Goal: Check status: Check status

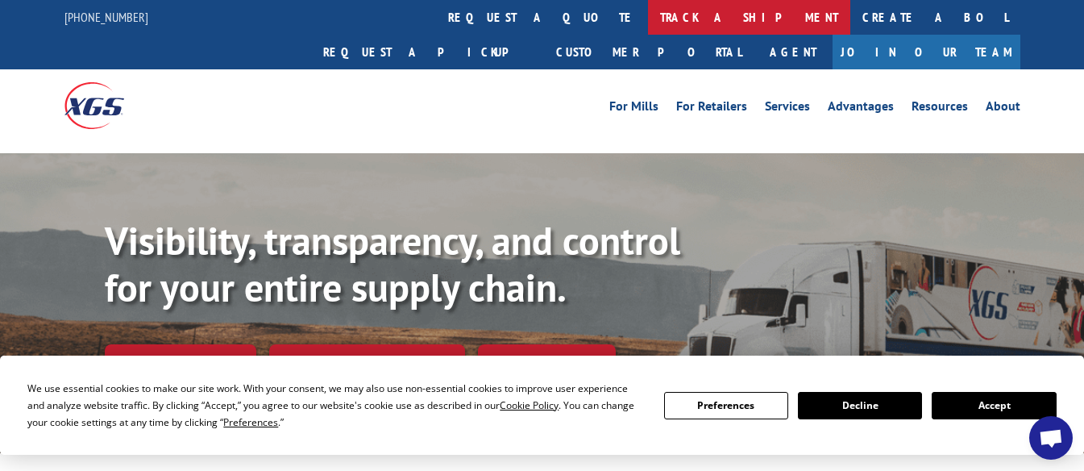
click at [648, 21] on link "track a shipment" at bounding box center [749, 17] width 202 height 35
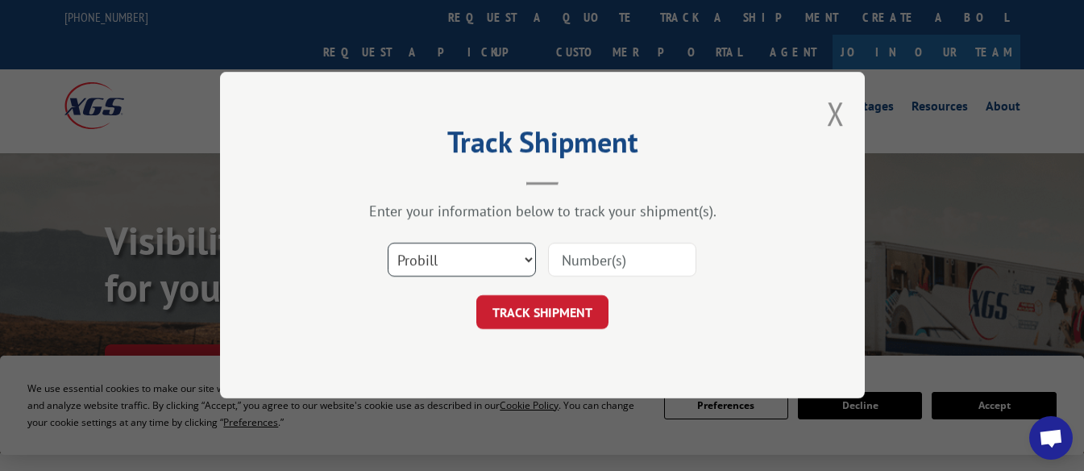
click at [497, 259] on select "Select category... Probill BOL PO" at bounding box center [462, 260] width 148 height 34
select select "po"
click at [388, 243] on select "Select category... Probill BOL PO" at bounding box center [462, 260] width 148 height 34
click at [568, 251] on input at bounding box center [622, 260] width 148 height 34
paste input "08551325"
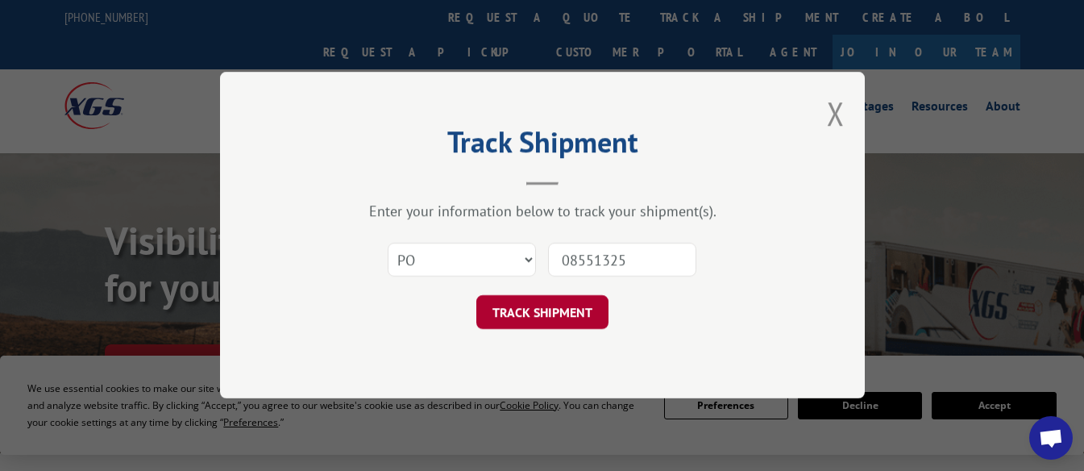
type input "08551325"
click at [551, 313] on button "TRACK SHIPMENT" at bounding box center [542, 313] width 132 height 34
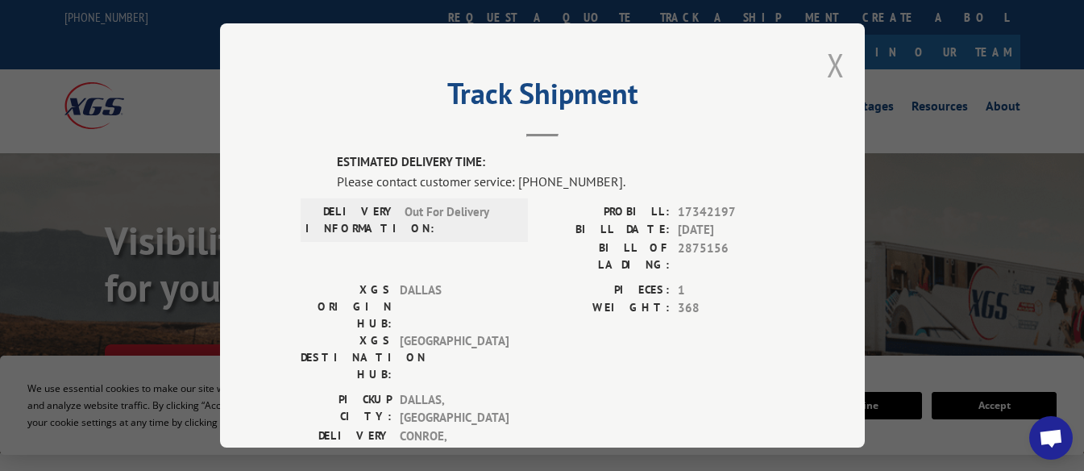
click at [827, 58] on button "Close modal" at bounding box center [836, 65] width 18 height 43
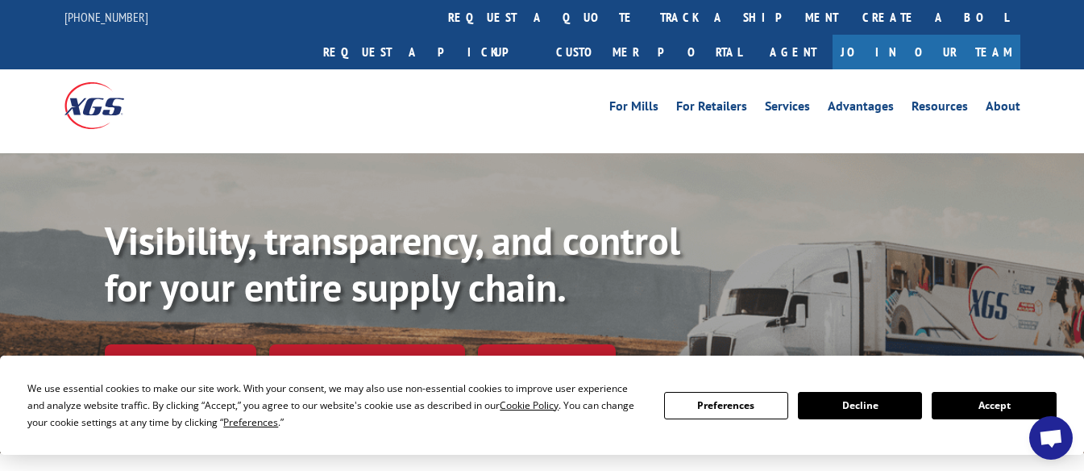
click at [1049, 439] on span "Open chat" at bounding box center [1051, 439] width 26 height 21
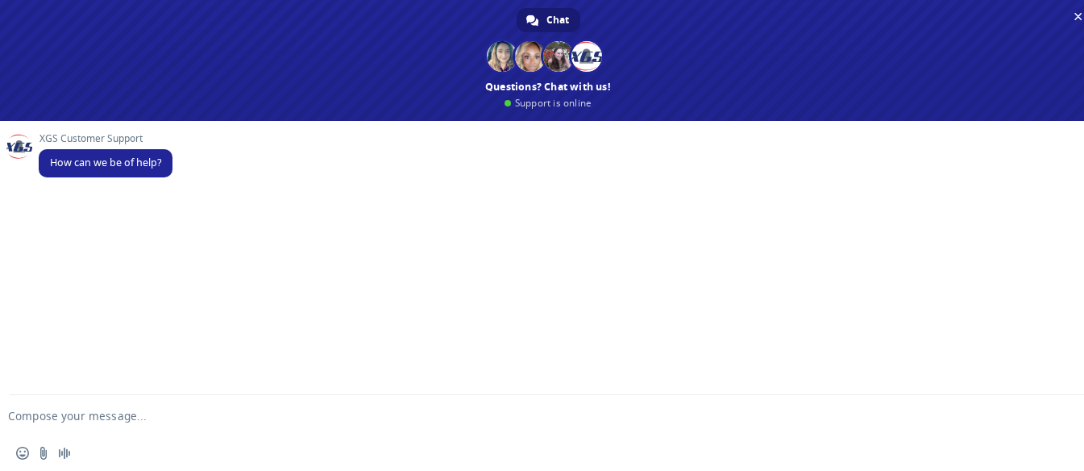
click at [44, 417] on textarea "Compose your message..." at bounding box center [522, 416] width 1029 height 15
type textarea "speak to a live agent"
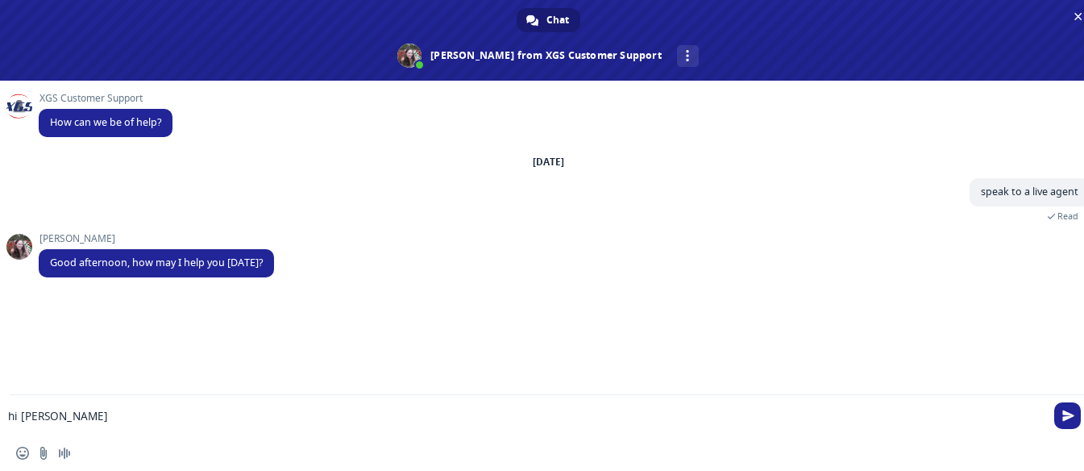
type textarea "hi [PERSON_NAME]"
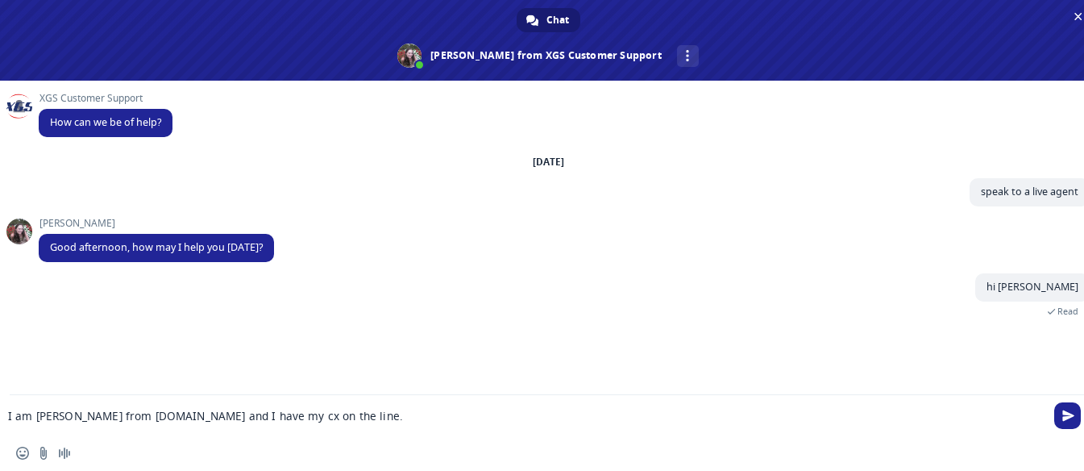
type textarea "I am [PERSON_NAME] from [DOMAIN_NAME] and I have my cx on the line."
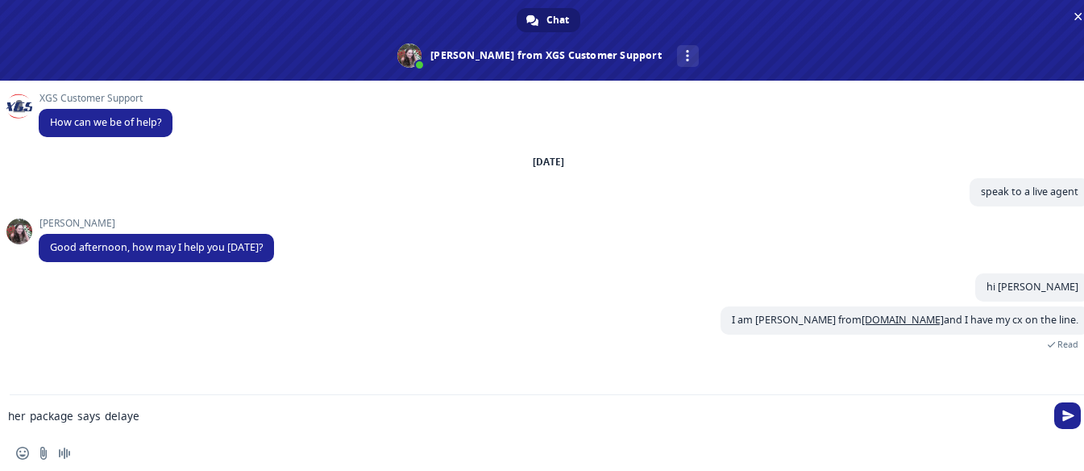
type textarea "her package says delayed"
click at [171, 409] on textarea "but it was out for delivery" at bounding box center [522, 416] width 1029 height 15
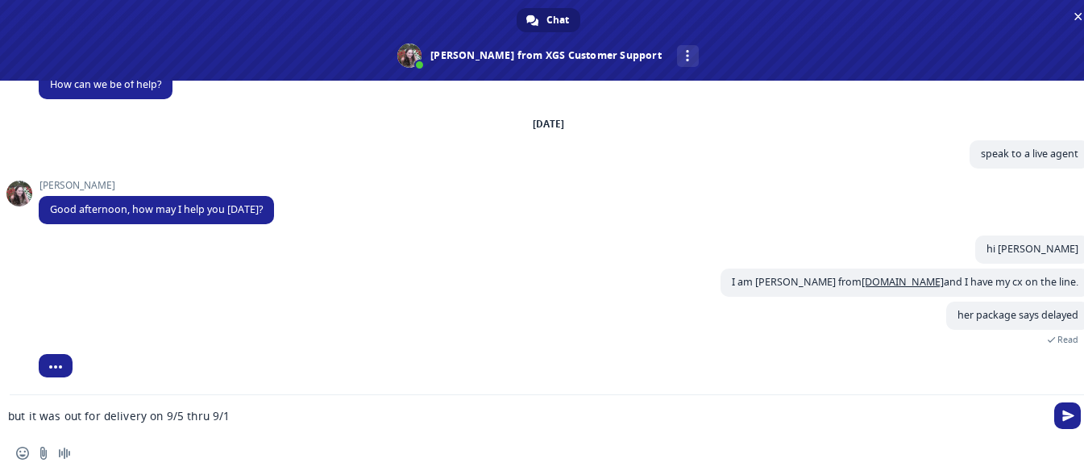
type textarea "but it was out for delivery on 9/5 thru 9/12"
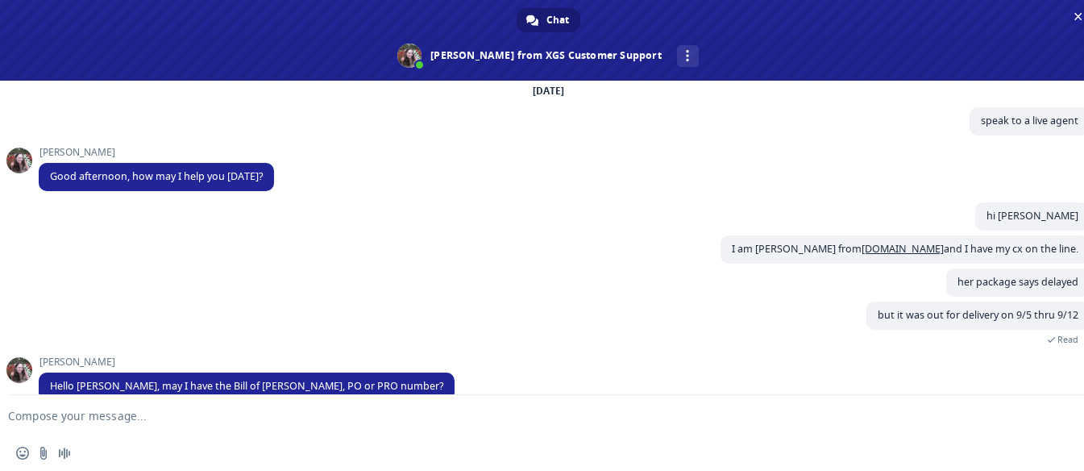
scroll to position [95, 0]
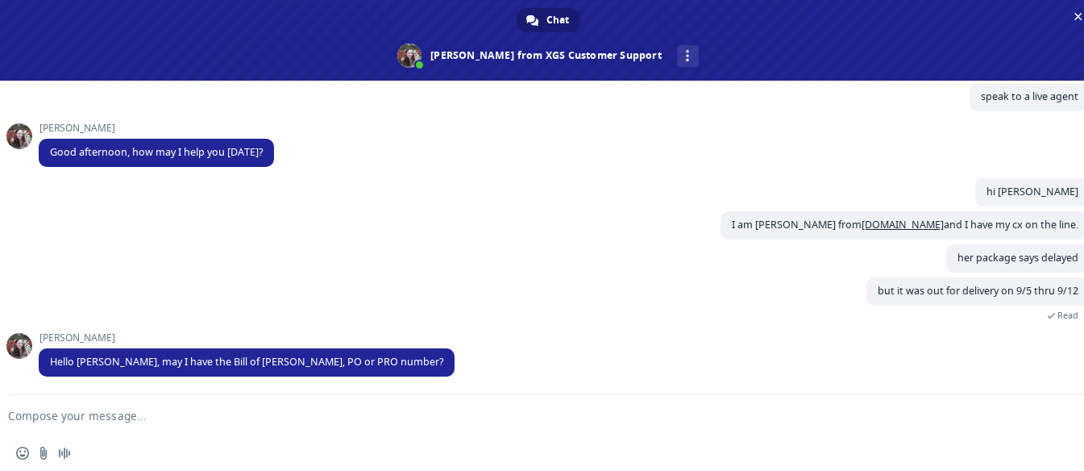
click at [101, 412] on textarea "Compose your message..." at bounding box center [522, 416] width 1029 height 15
paste textarea "PO #: 08551325"
type textarea "PO #: 08551325"
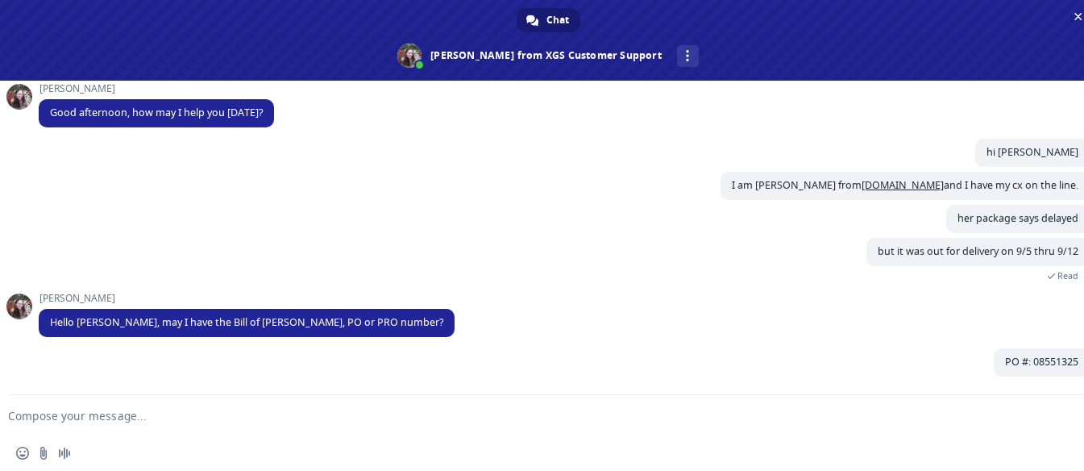
scroll to position [135, 0]
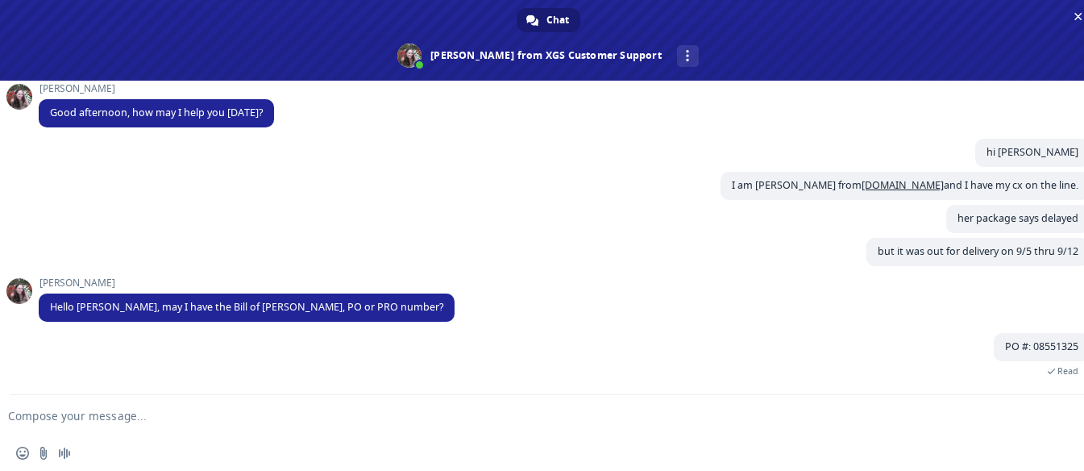
click at [129, 418] on textarea "Compose your message..." at bounding box center [522, 416] width 1029 height 15
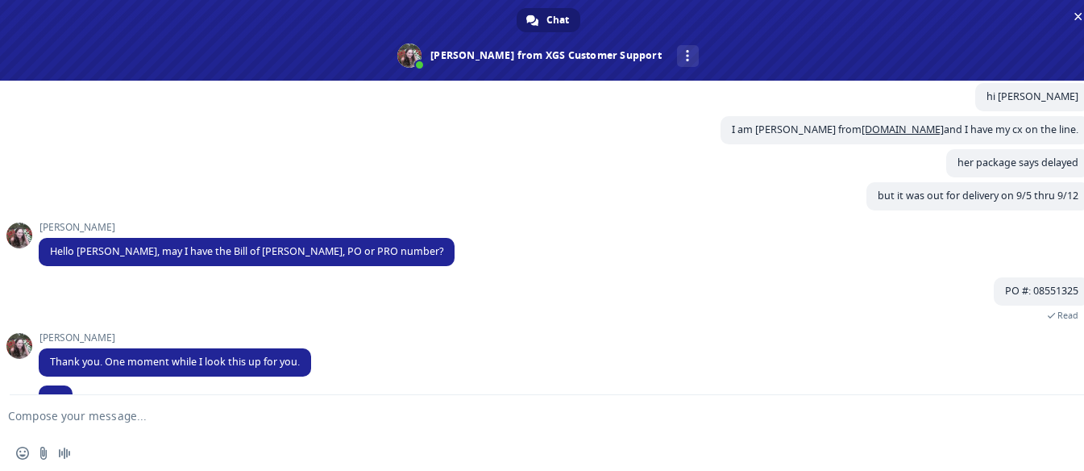
scroll to position [222, 0]
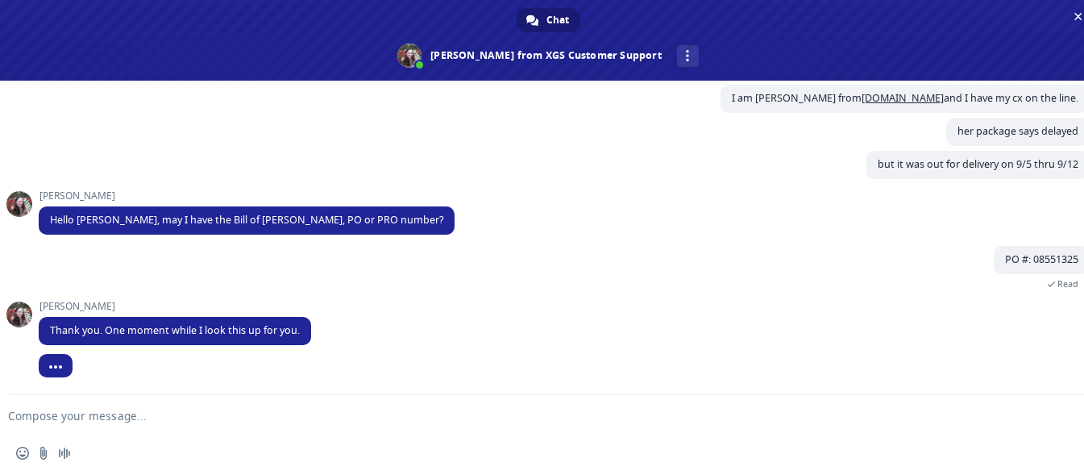
click at [129, 418] on textarea "Compose your message..." at bounding box center [522, 416] width 1029 height 15
type textarea "👌"
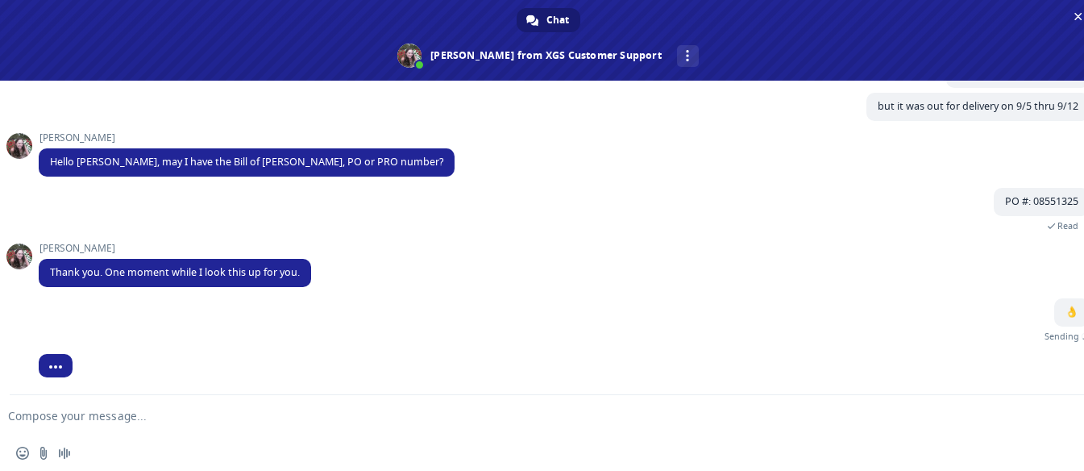
scroll to position [261, 0]
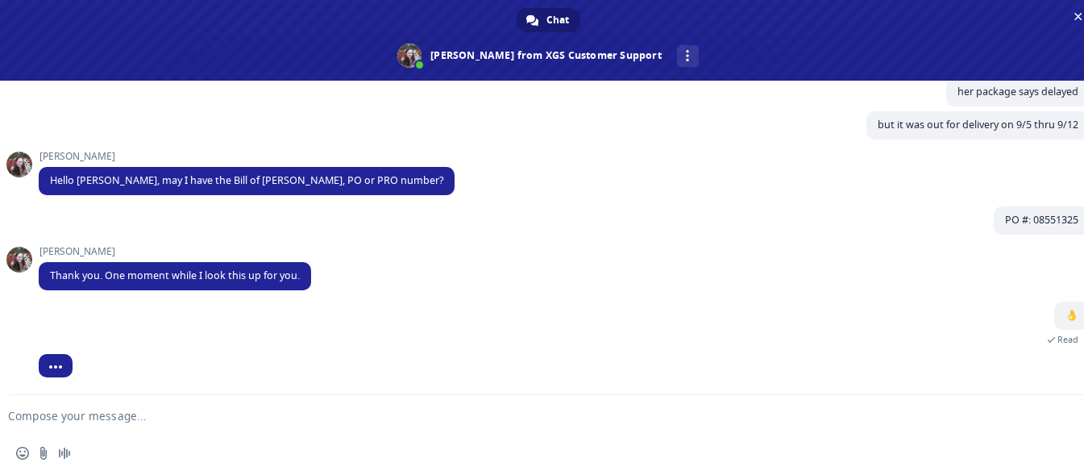
click at [123, 416] on textarea "Compose your message..." at bounding box center [522, 416] width 1029 height 15
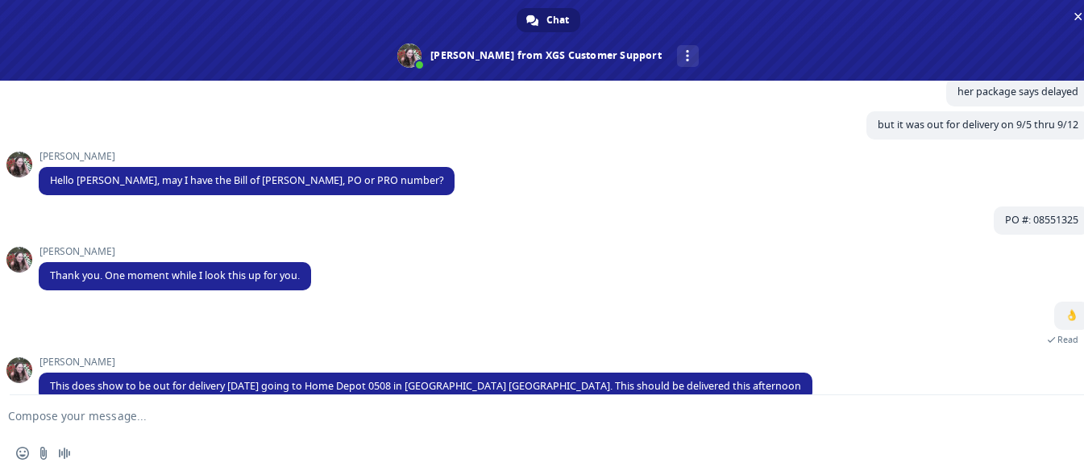
scroll to position [285, 0]
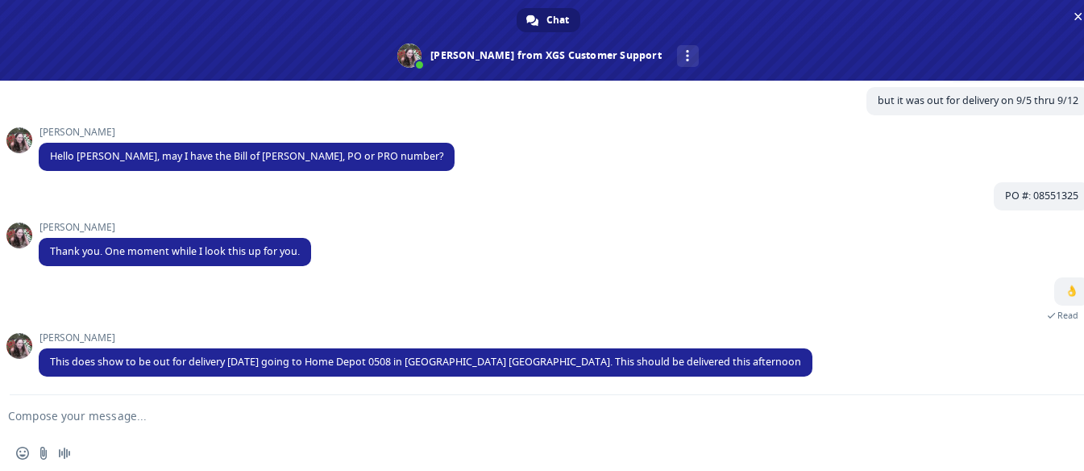
click at [95, 414] on textarea "Compose your message..." at bounding box center [522, 416] width 1029 height 15
type textarea "tyvm...."
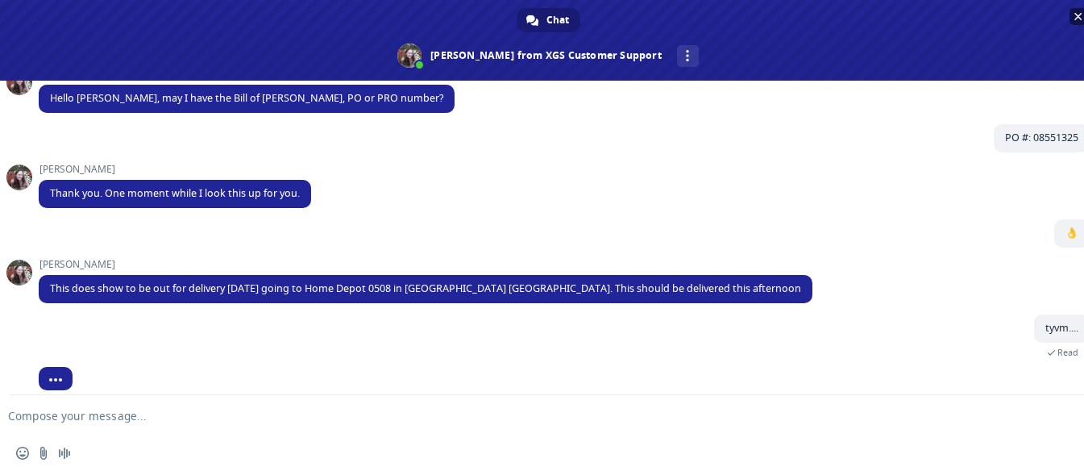
scroll to position [380, 0]
